Goal: Information Seeking & Learning: Learn about a topic

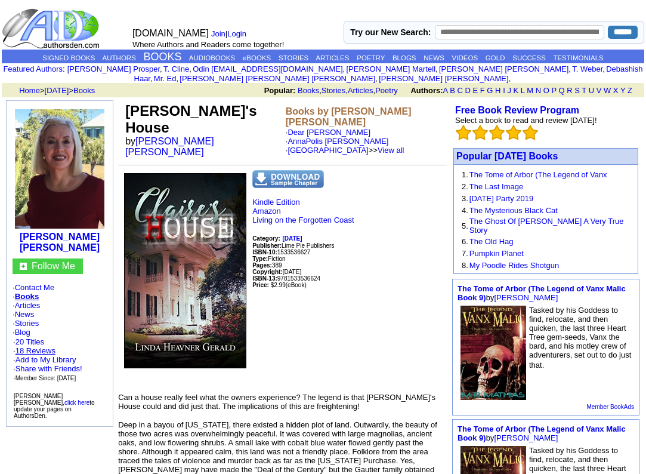
click at [32, 346] on link "18 Reviews" at bounding box center [36, 350] width 40 height 9
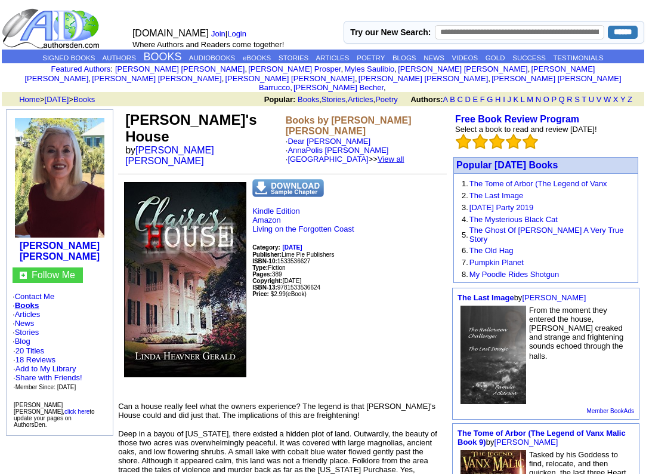
click at [401, 154] on link "View all" at bounding box center [390, 158] width 27 height 9
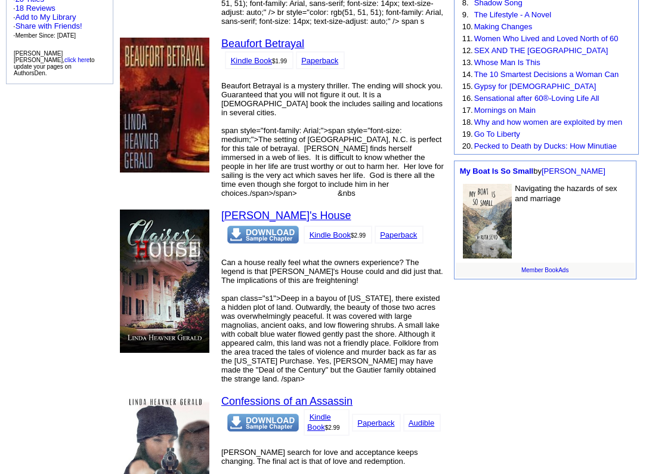
scroll to position [305, 0]
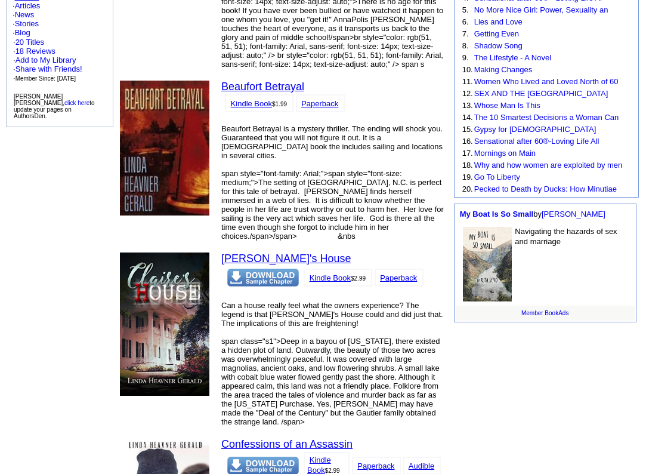
click at [268, 268] on img at bounding box center [263, 277] width 72 height 18
